Goal: Obtain resource: Download file/media

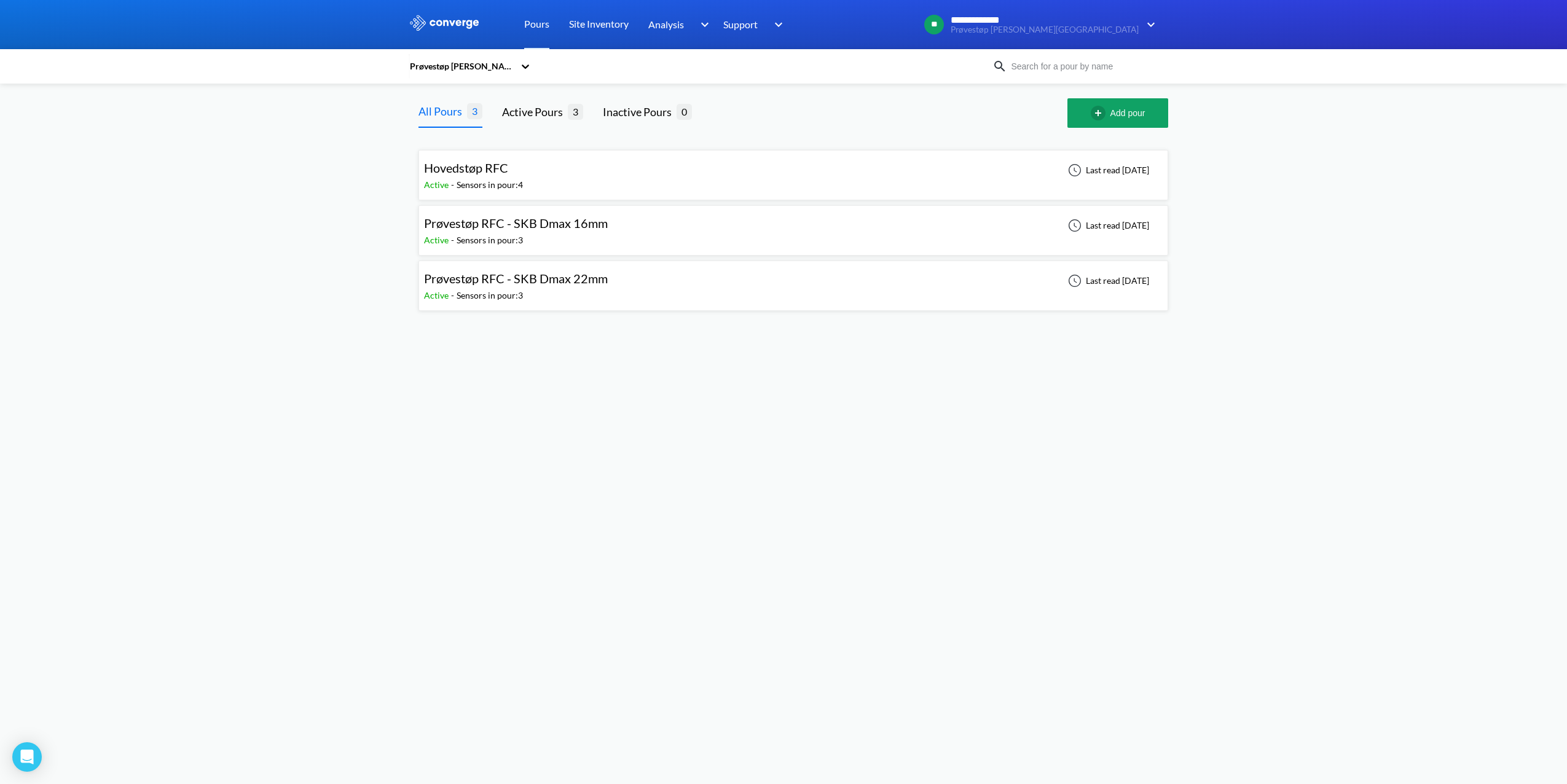
click at [488, 173] on span "Hovedstøp RFC" at bounding box center [466, 167] width 84 height 15
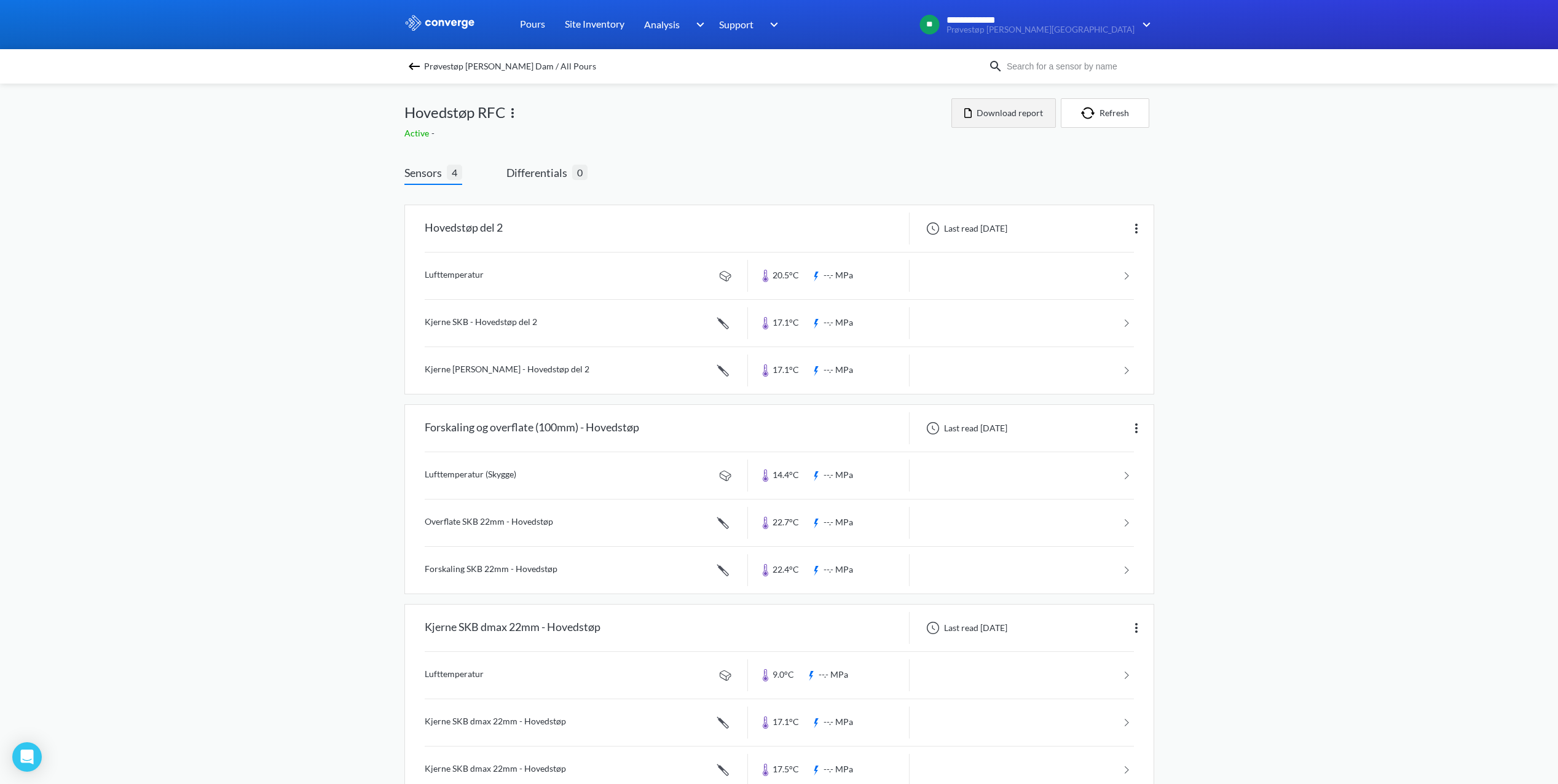
click at [1038, 120] on button "Download report" at bounding box center [1004, 112] width 105 height 29
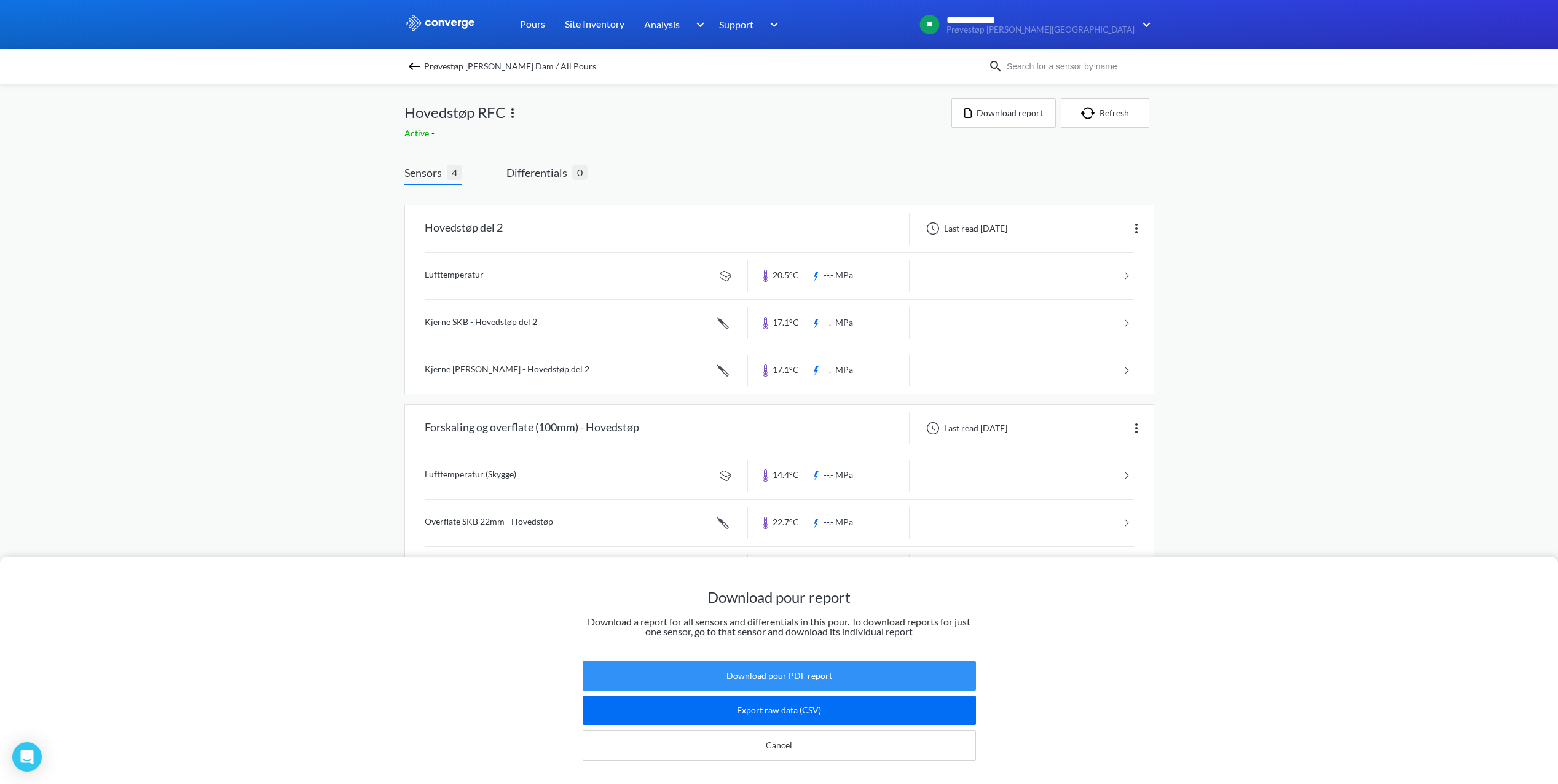
click at [784, 672] on button "Download pour PDF report" at bounding box center [779, 675] width 393 height 29
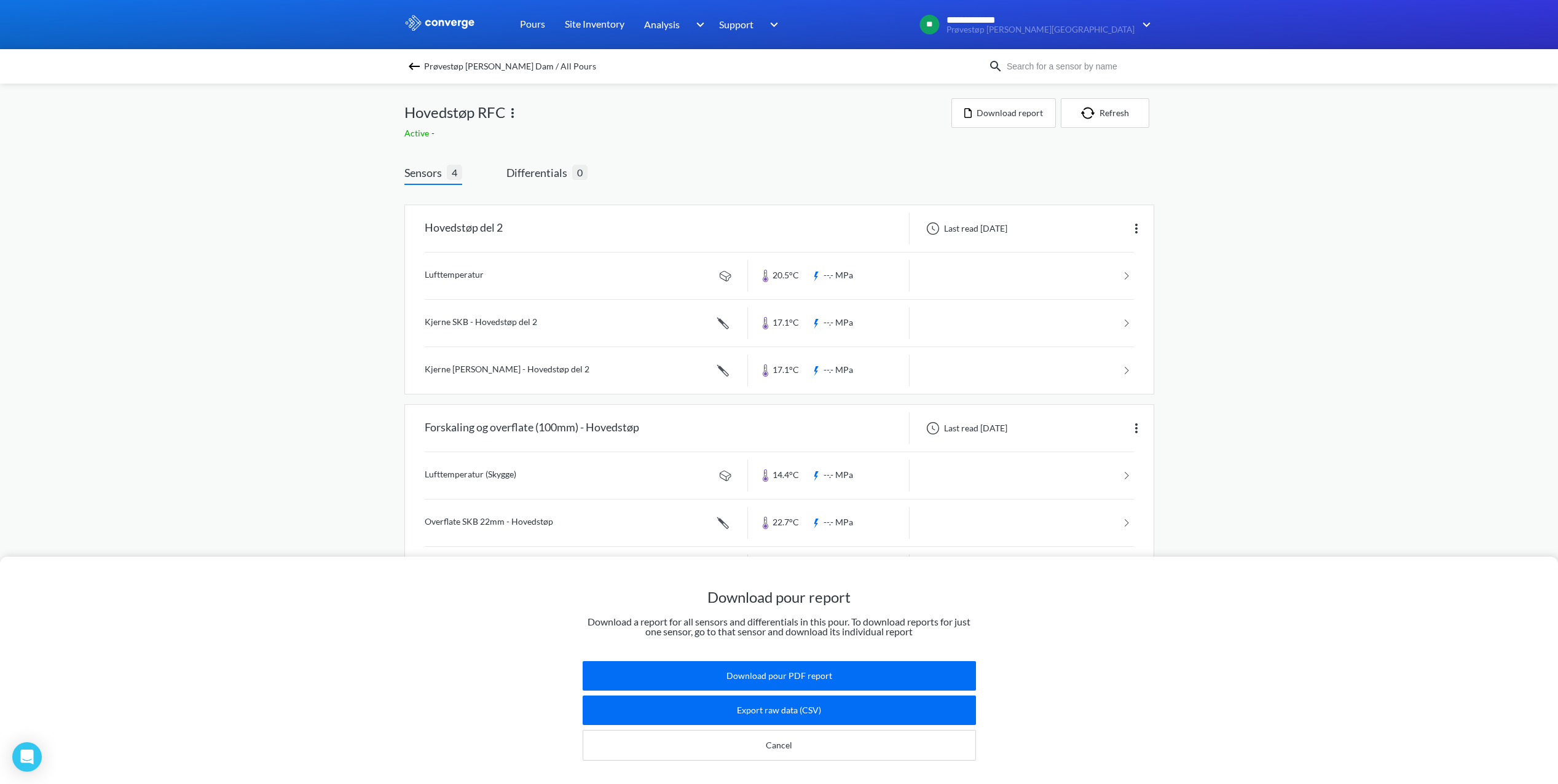
click at [287, 350] on div "Download pour report Download a report for all sensors and differentials in thi…" at bounding box center [779, 392] width 1558 height 784
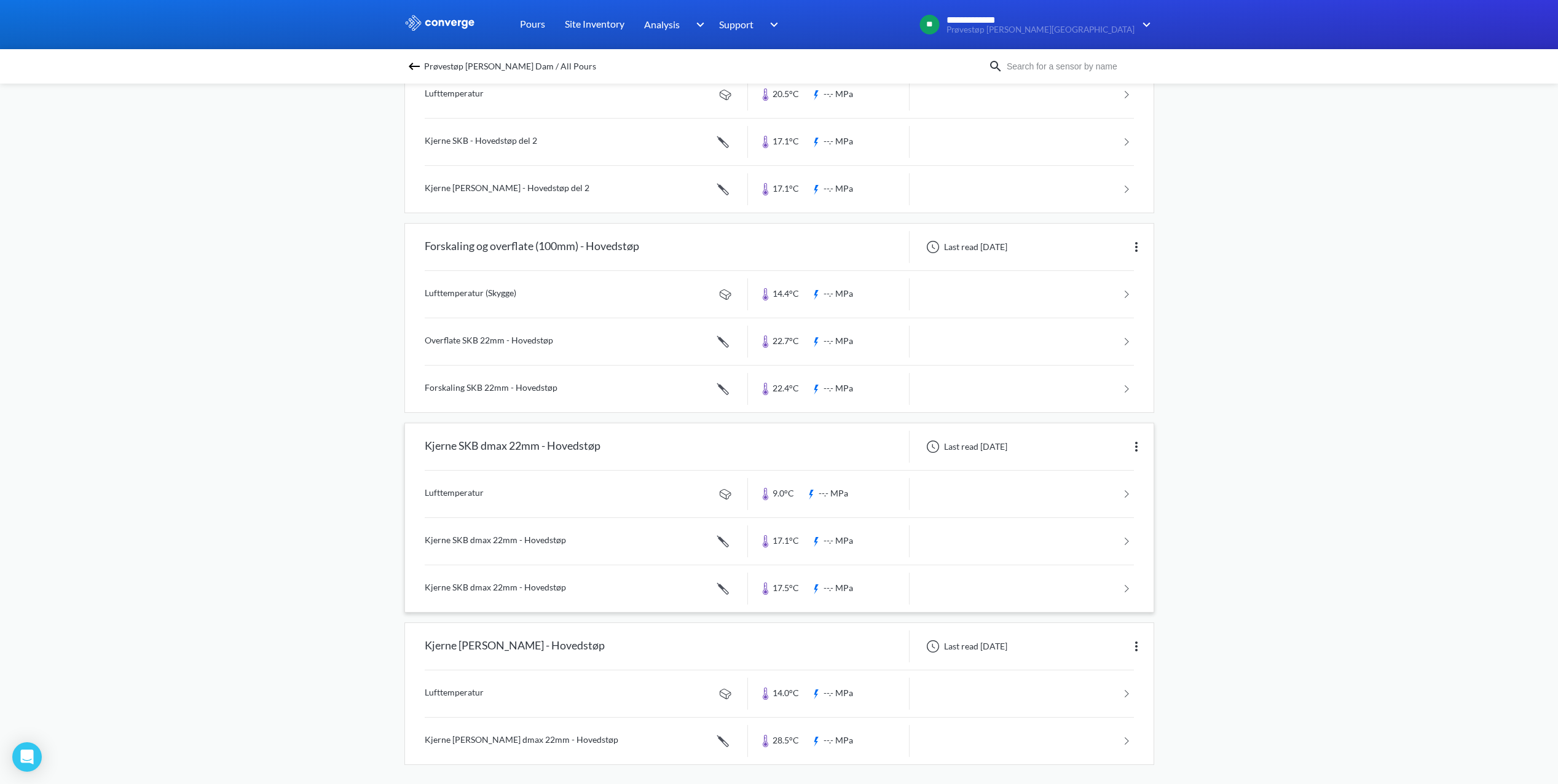
scroll to position [187, 0]
click at [1135, 641] on img at bounding box center [1136, 641] width 15 height 15
click at [1251, 631] on div "**********" at bounding box center [779, 298] width 1558 height 971
click at [513, 646] on div "Kjerne [PERSON_NAME] - Hovedstøp" at bounding box center [514, 641] width 180 height 32
click at [523, 639] on div "Kjerne [PERSON_NAME] - Hovedstøp" at bounding box center [514, 641] width 180 height 32
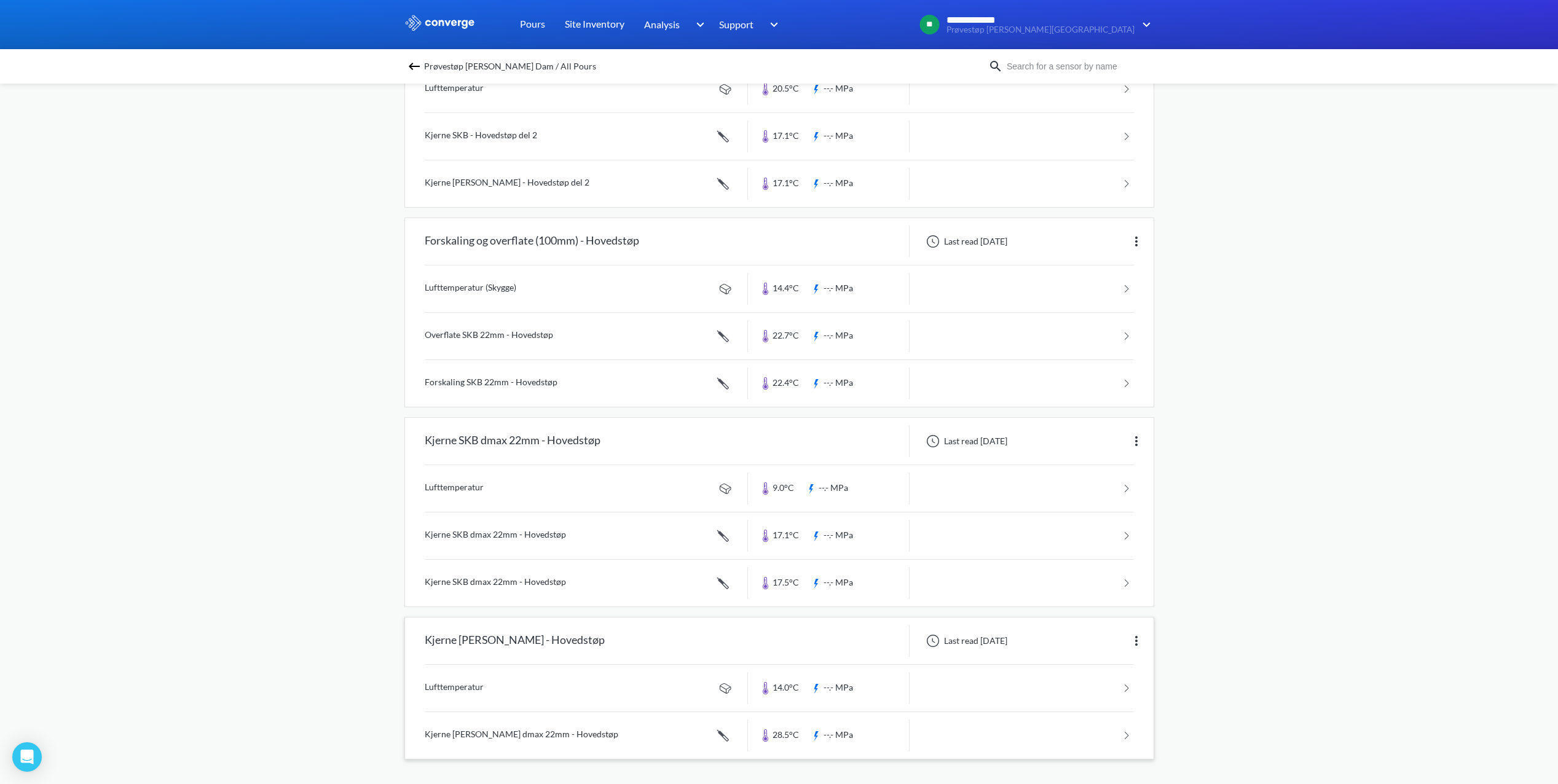
click at [505, 641] on div "Kjerne [PERSON_NAME] - Hovedstøp" at bounding box center [514, 641] width 180 height 32
click at [1141, 640] on img at bounding box center [1136, 641] width 15 height 15
click at [1134, 641] on div "Edit" at bounding box center [1104, 641] width 78 height 24
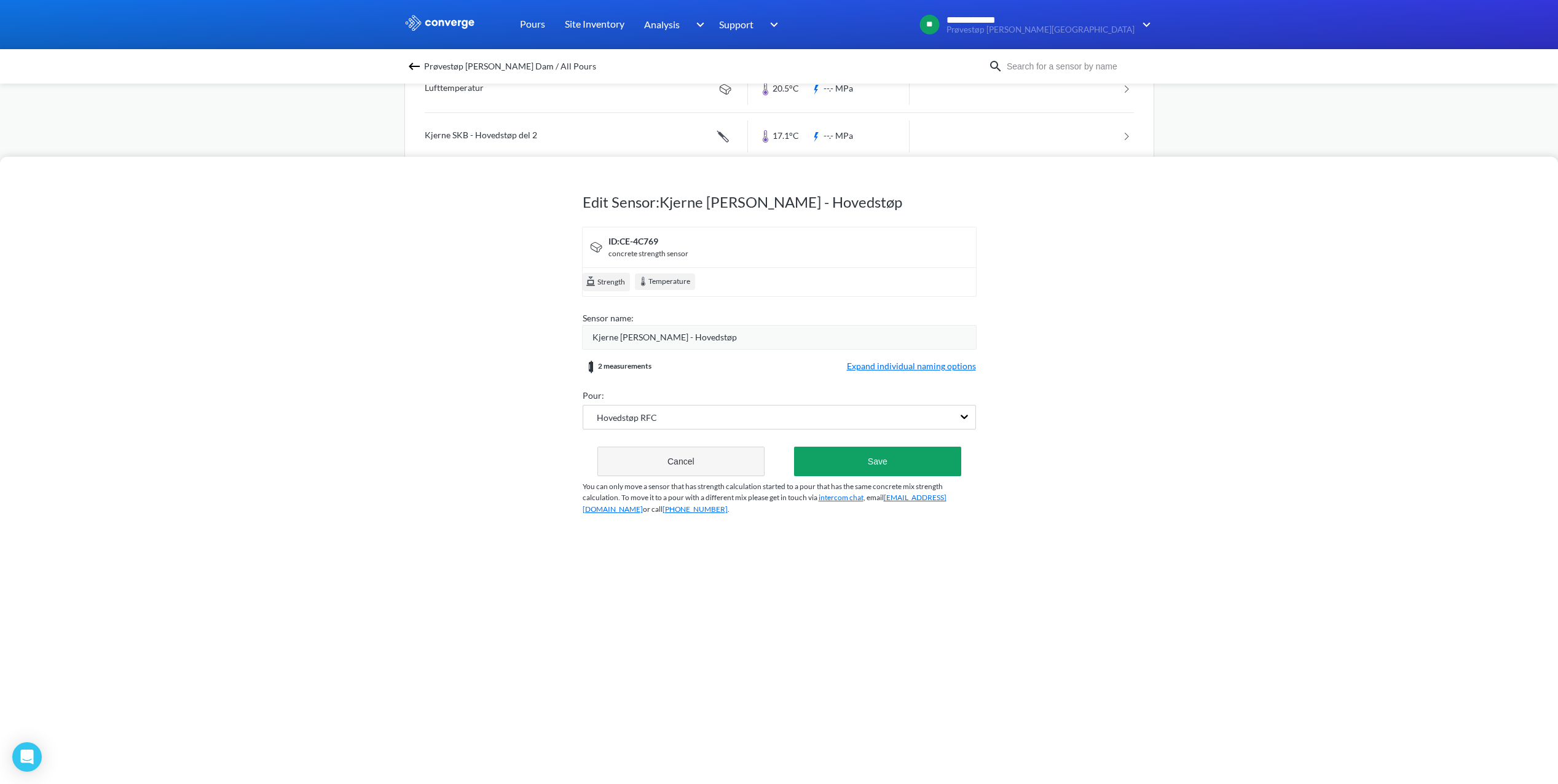
click at [665, 466] on button "Cancel" at bounding box center [681, 461] width 168 height 29
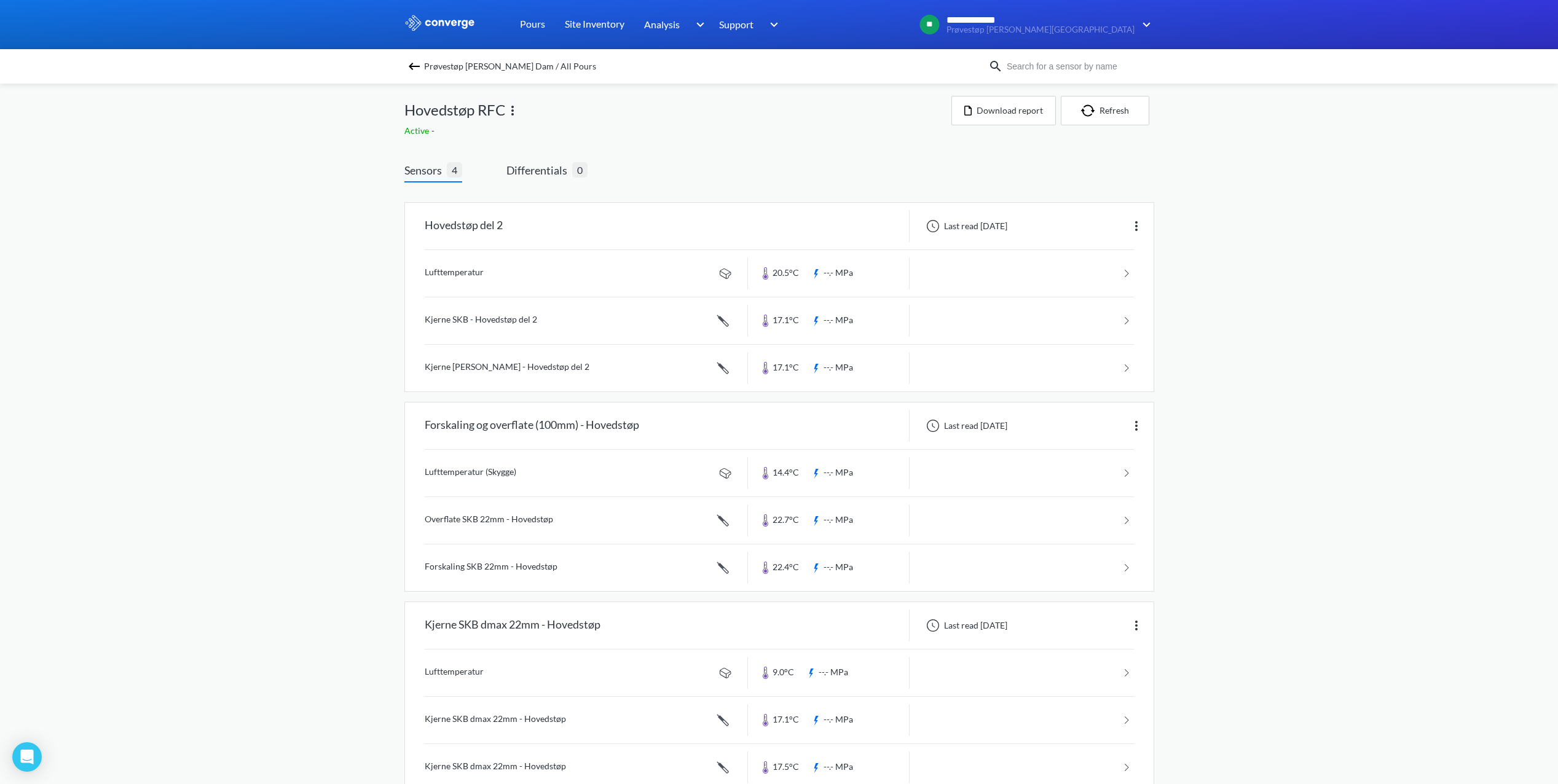
scroll to position [0, 0]
click at [512, 242] on div "Hovedstøp del 2" at bounding box center [576, 228] width 343 height 32
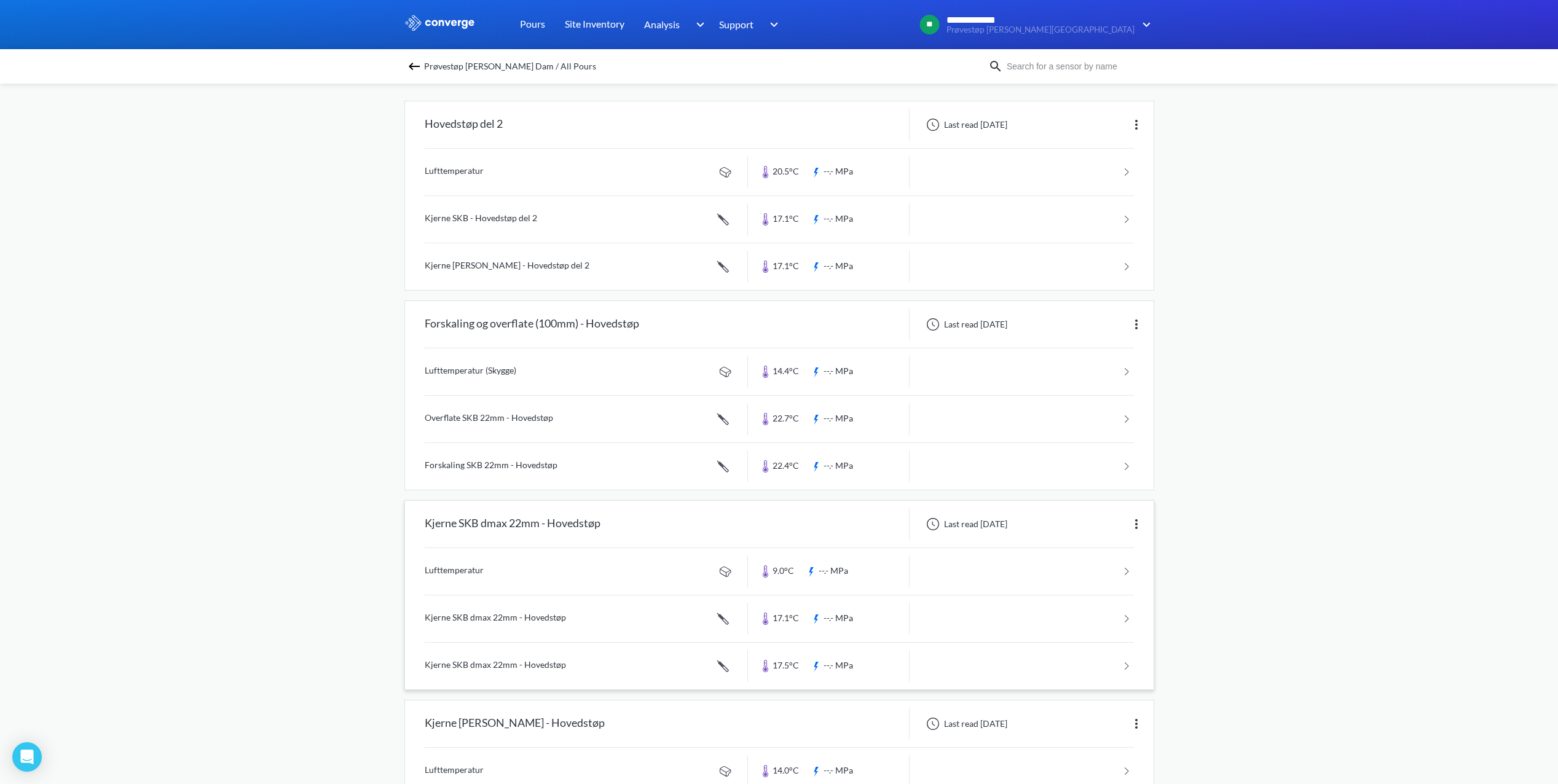
scroll to position [187, 0]
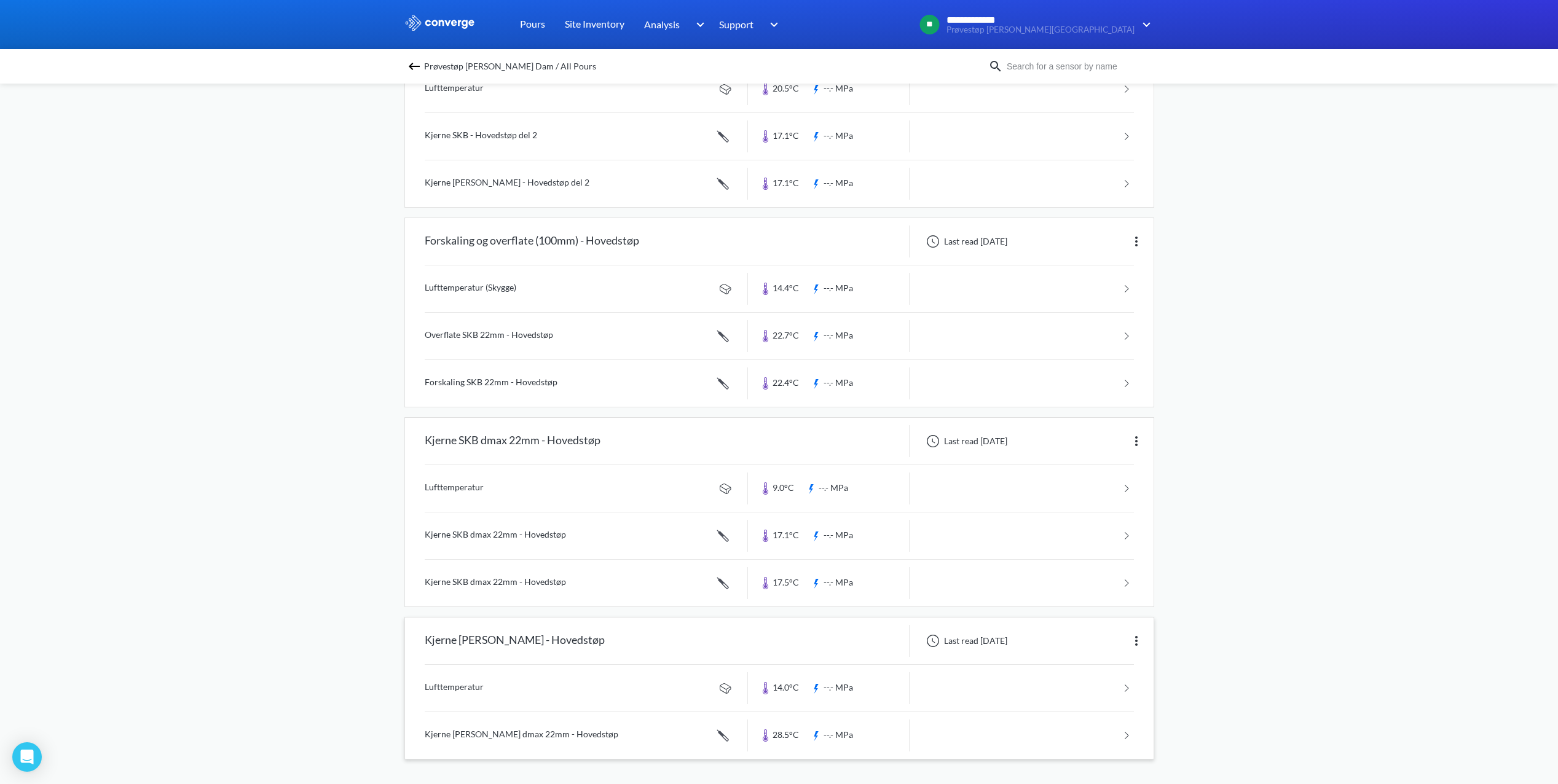
click at [466, 689] on link at bounding box center [779, 688] width 709 height 46
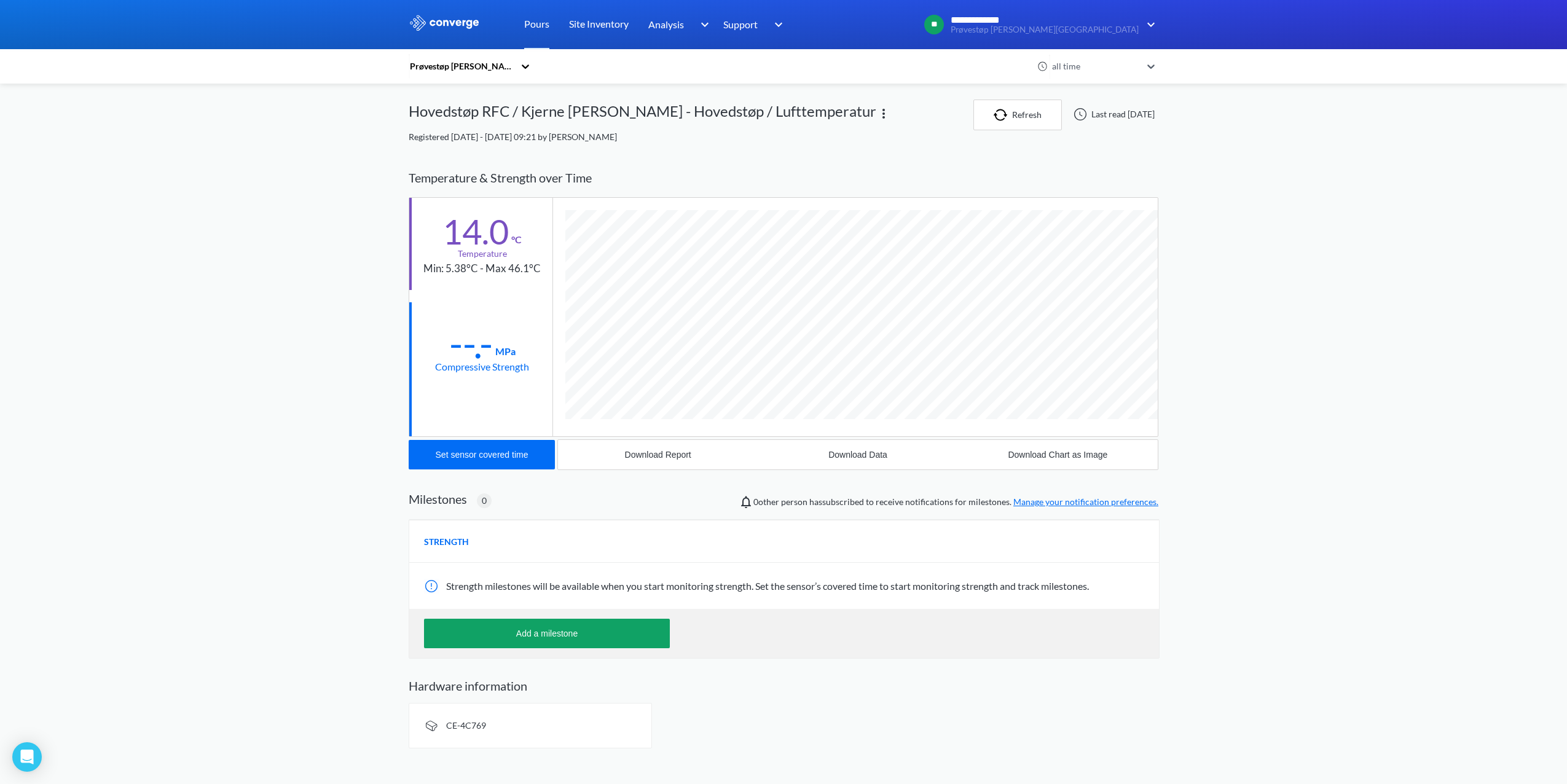
scroll to position [649, 749]
click at [636, 456] on div "Download Report" at bounding box center [658, 454] width 66 height 10
click at [1089, 65] on div "all time" at bounding box center [1095, 66] width 92 height 14
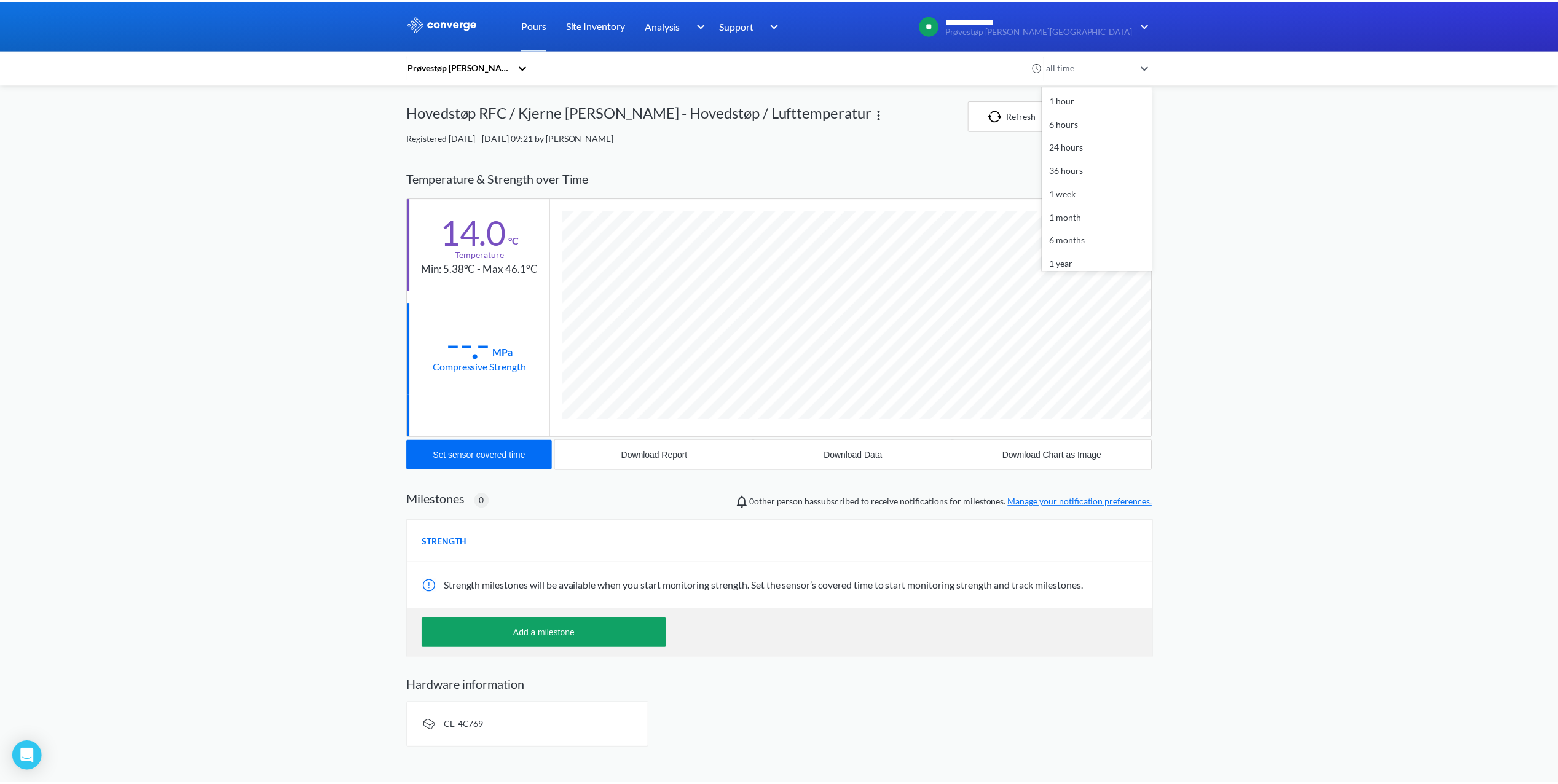
scroll to position [54, 0]
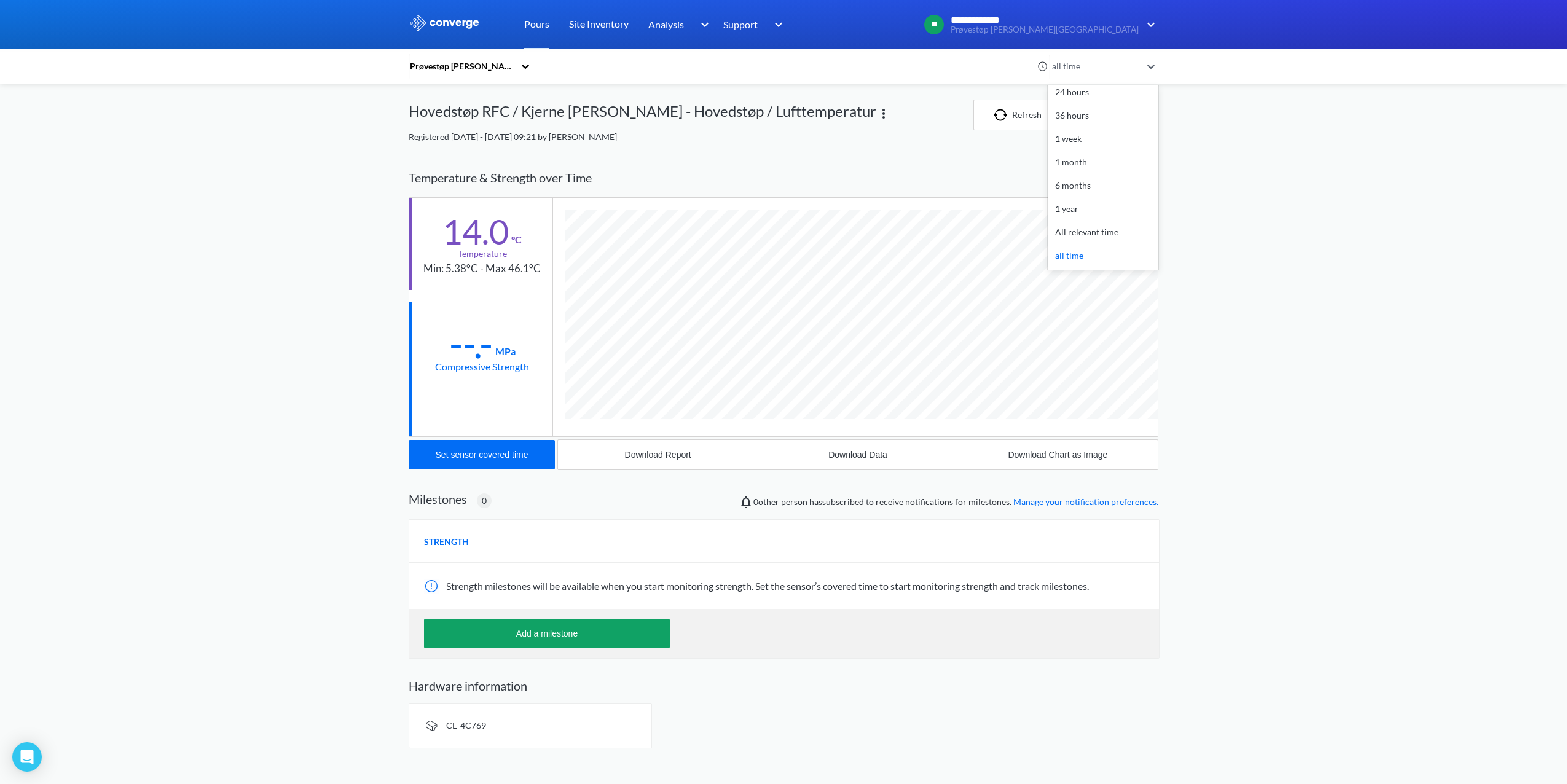
click at [304, 209] on div "**********" at bounding box center [784, 379] width 1567 height 758
click at [522, 67] on icon at bounding box center [525, 66] width 12 height 12
click at [610, 25] on link "Site Inventory" at bounding box center [598, 24] width 60 height 49
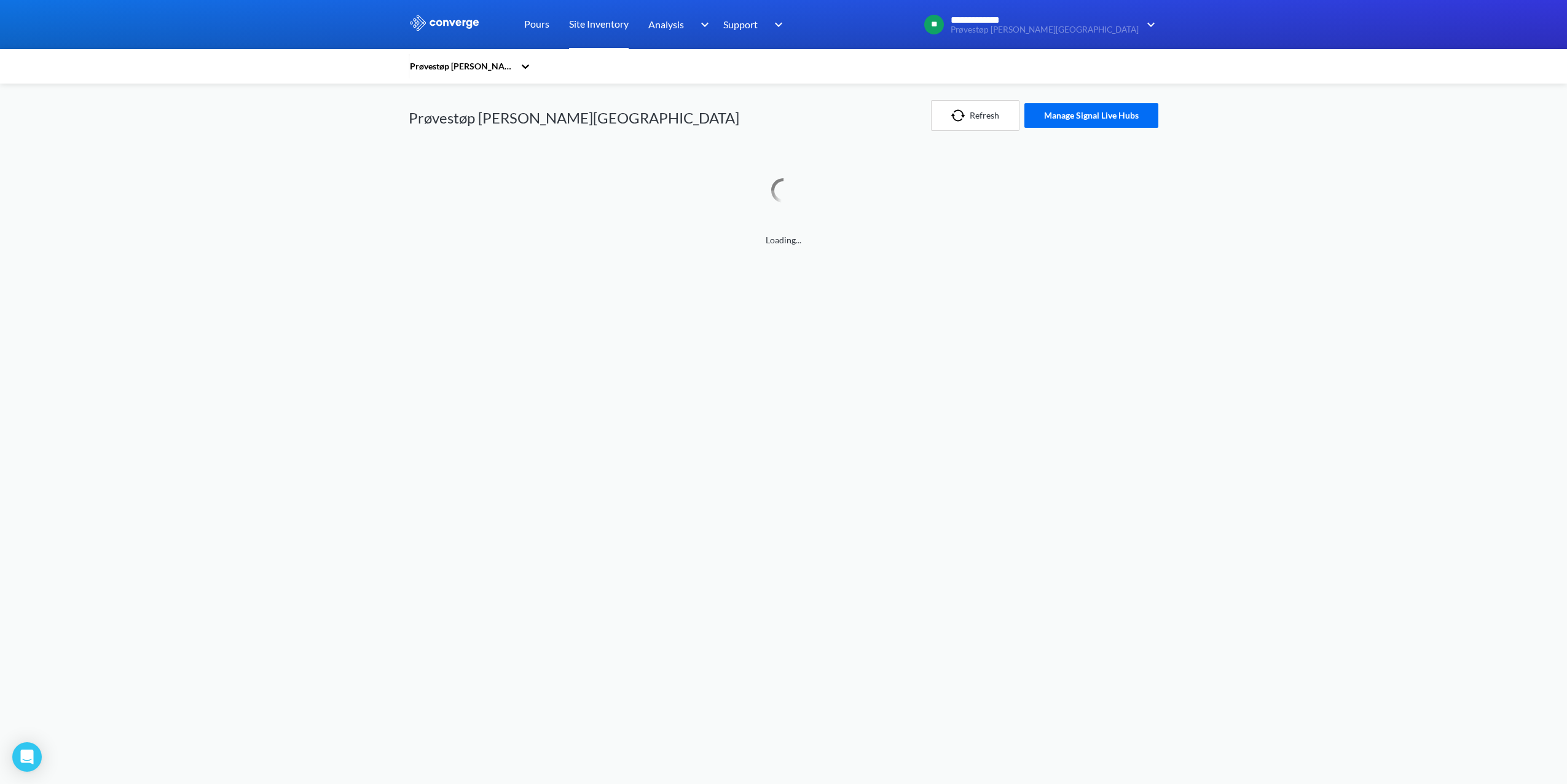
click at [597, 24] on link "Site Inventory" at bounding box center [598, 24] width 60 height 49
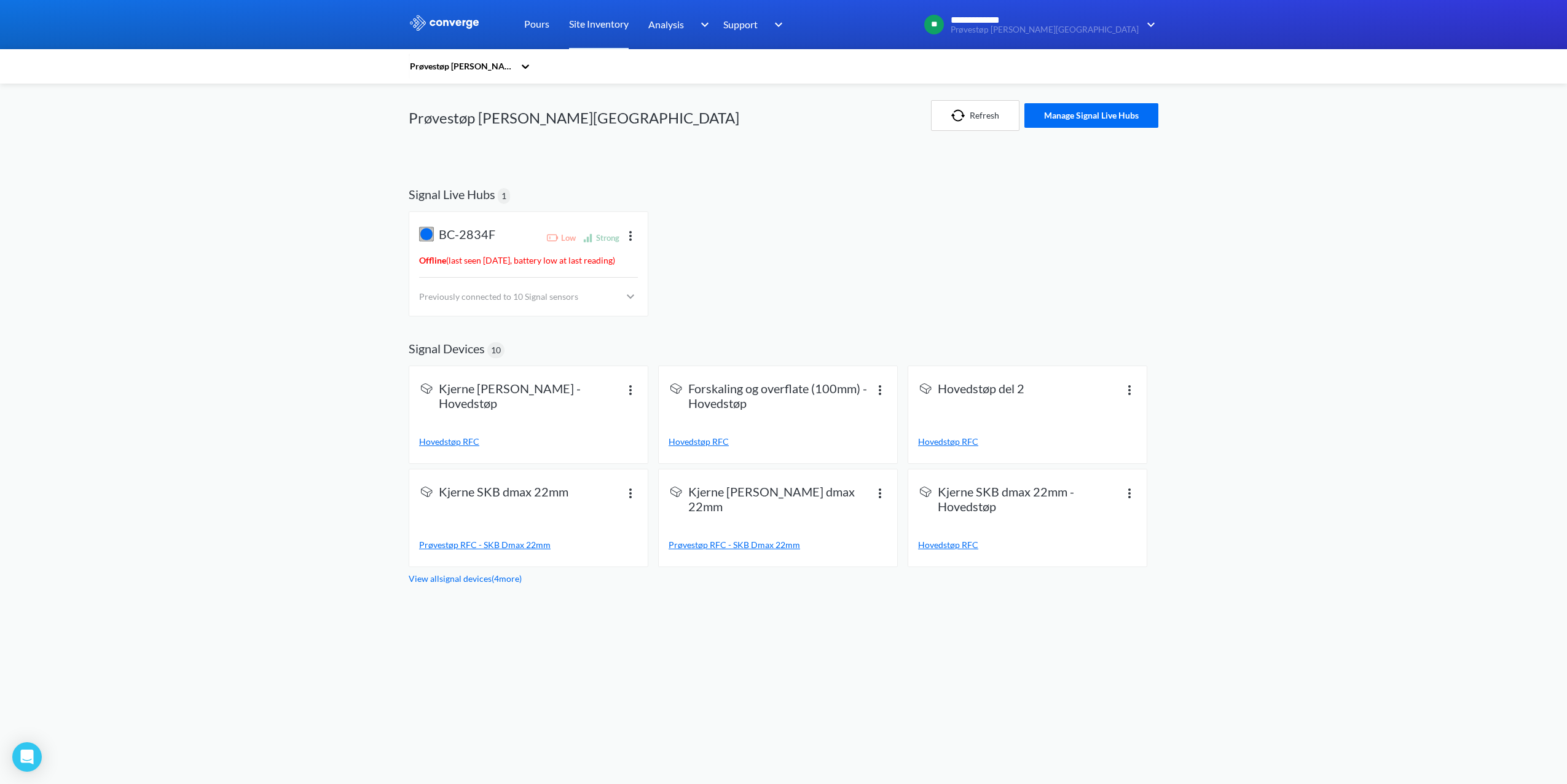
click at [625, 394] on img at bounding box center [630, 389] width 15 height 15
click at [445, 442] on span "Hovedstøp RFC" at bounding box center [449, 441] width 60 height 10
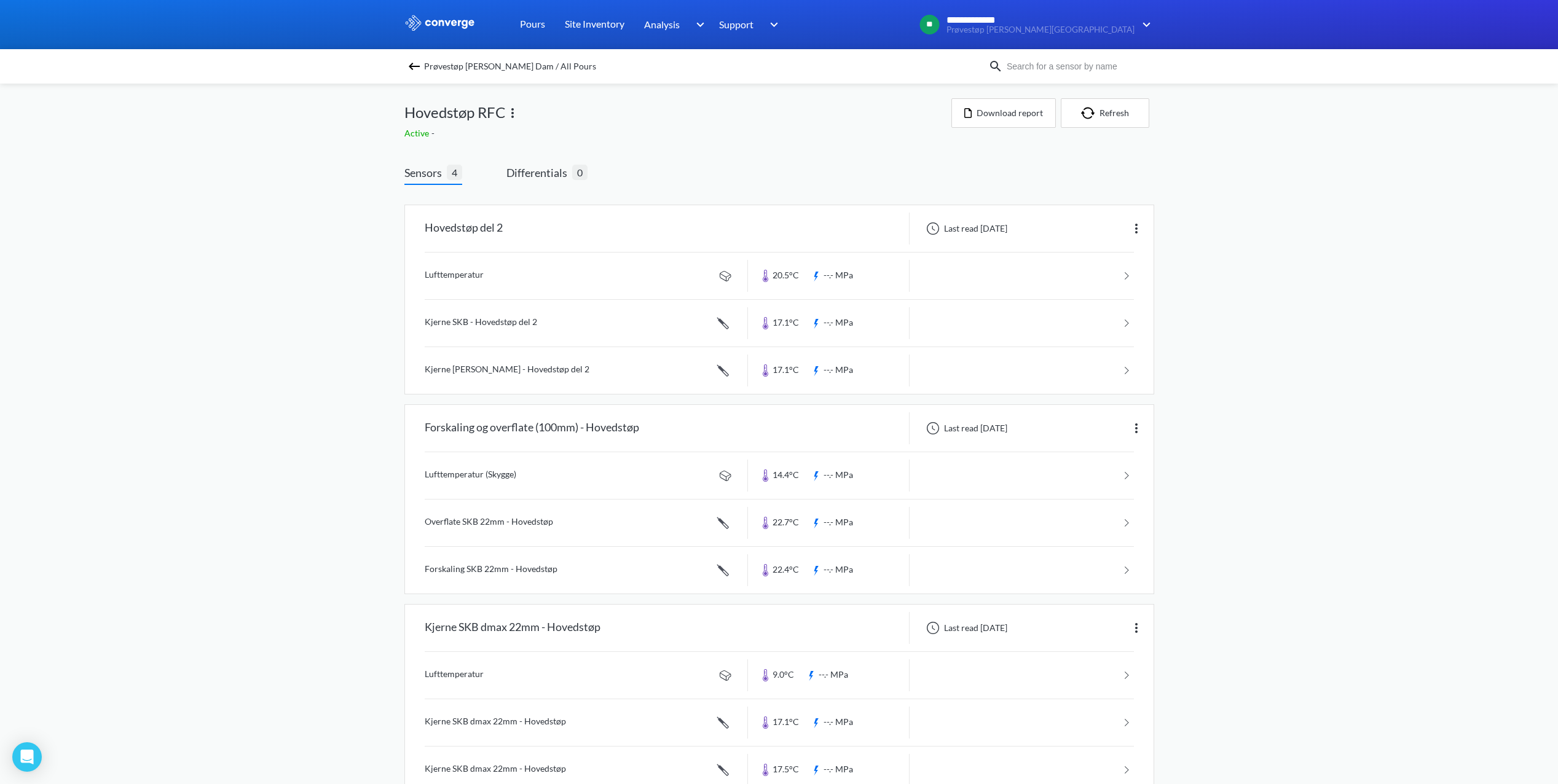
click at [1323, 537] on div "**********" at bounding box center [779, 485] width 1558 height 971
drag, startPoint x: 24, startPoint y: 692, endPoint x: 24, endPoint y: 705, distance: 13.0
click at [24, 691] on div "**********" at bounding box center [779, 485] width 1558 height 971
click at [278, 224] on div "**********" at bounding box center [779, 485] width 1558 height 971
